Goal: Transaction & Acquisition: Obtain resource

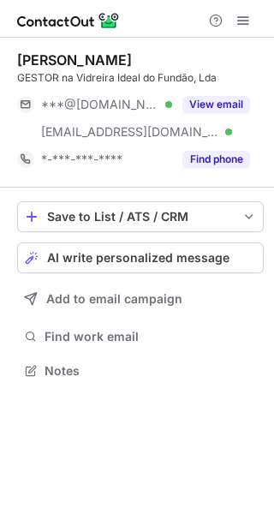
scroll to position [359, 274]
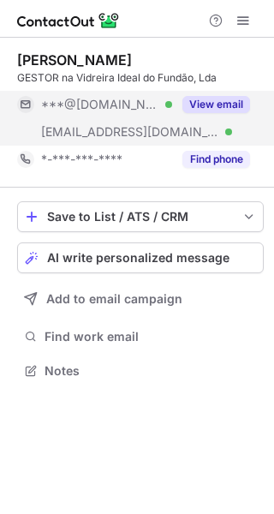
click at [213, 99] on button "View email" at bounding box center [216, 104] width 68 height 17
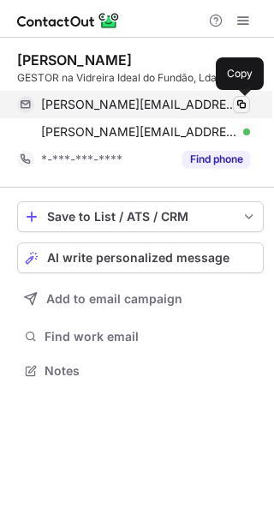
click at [241, 100] on span at bounding box center [242, 105] width 14 height 14
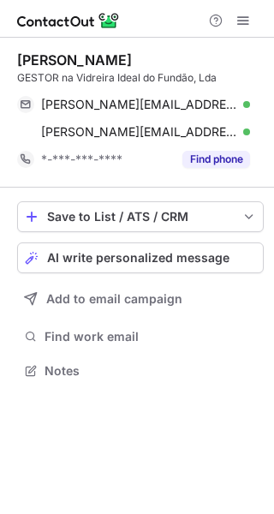
scroll to position [359, 274]
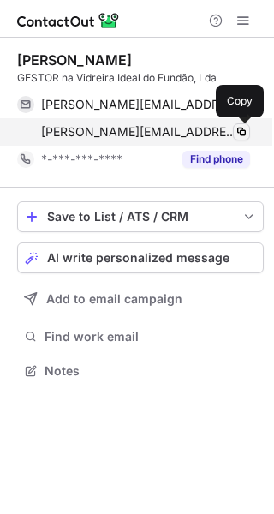
click at [240, 131] on span at bounding box center [242, 132] width 14 height 14
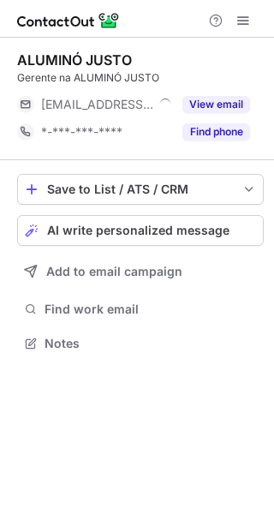
scroll to position [332, 274]
